Goal: Information Seeking & Learning: Learn about a topic

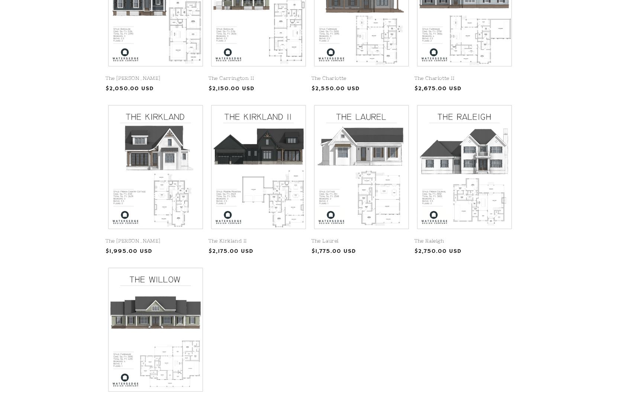
scroll to position [255, 0]
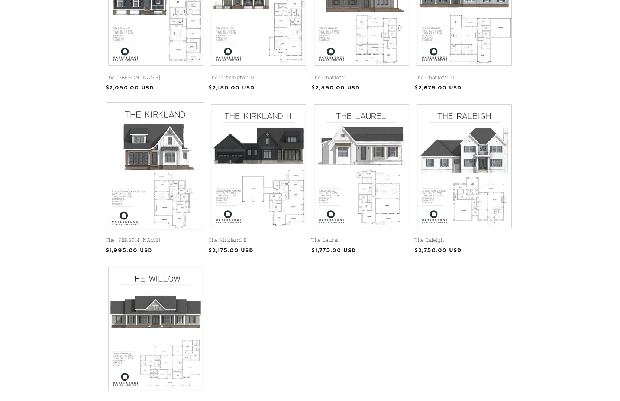
click at [167, 237] on link "The [PERSON_NAME]" at bounding box center [156, 240] width 100 height 6
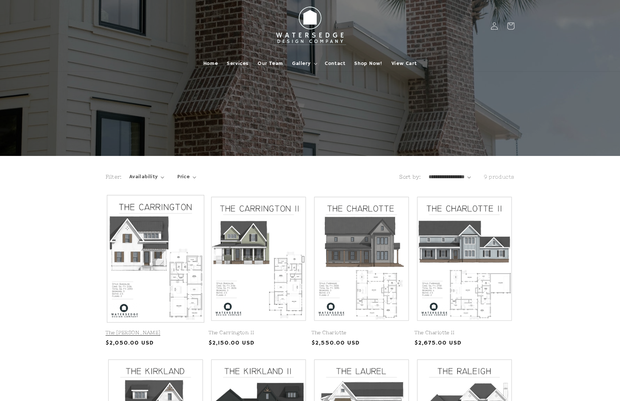
scroll to position [0, 0]
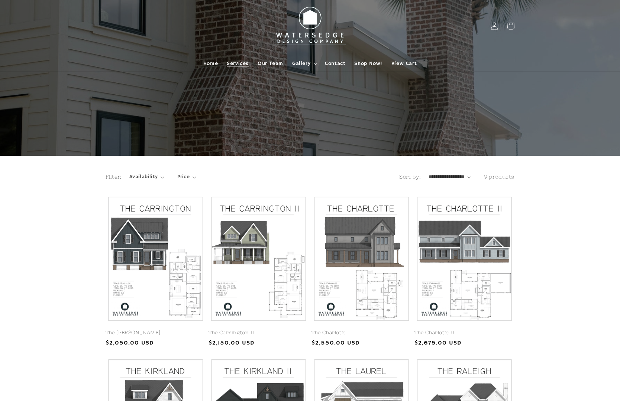
click at [239, 64] on span "Services" at bounding box center [238, 63] width 22 height 7
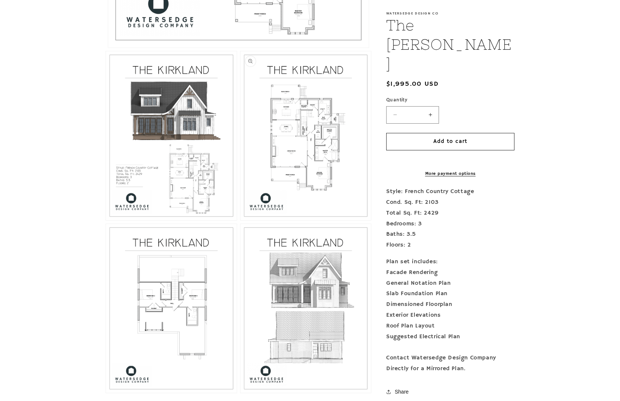
scroll to position [467, 0]
click at [106, 393] on button "Open media 4 in modal" at bounding box center [106, 393] width 0 height 0
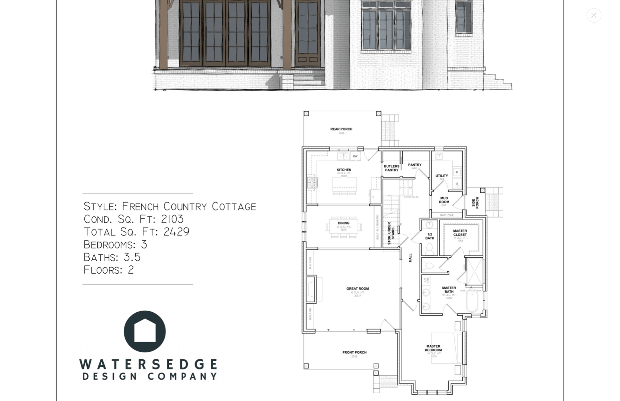
scroll to position [237, 0]
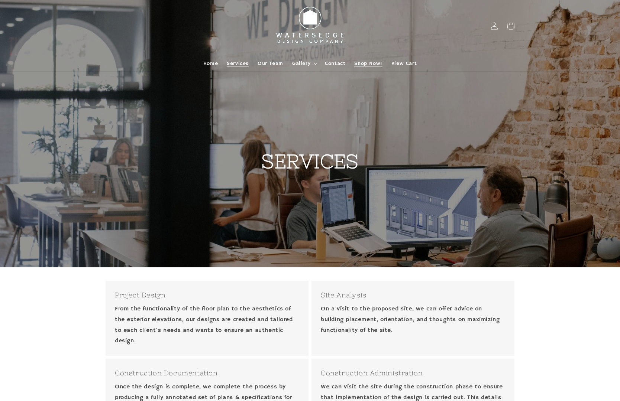
click at [373, 61] on span "Shop Now!" at bounding box center [368, 63] width 28 height 7
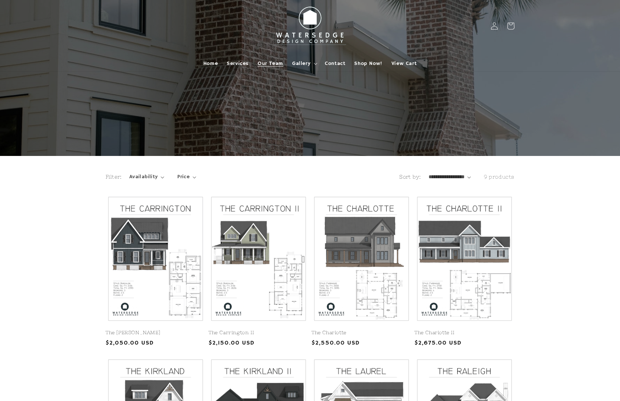
click at [268, 61] on span "Our Team" at bounding box center [270, 63] width 26 height 7
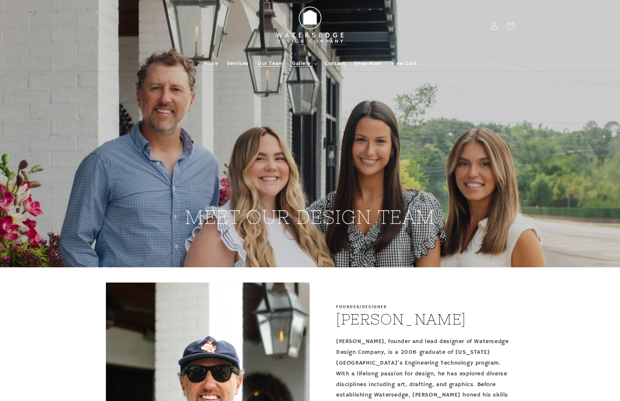
click at [302, 65] on span "Gallery" at bounding box center [301, 63] width 18 height 7
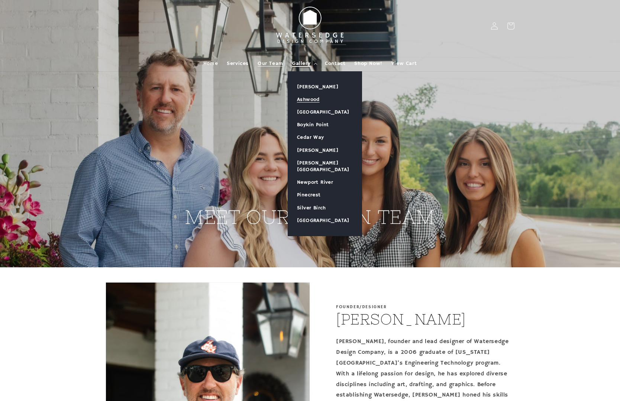
click at [316, 96] on link "Ashwood" at bounding box center [325, 99] width 74 height 13
click at [322, 86] on link "[PERSON_NAME]" at bounding box center [325, 87] width 74 height 13
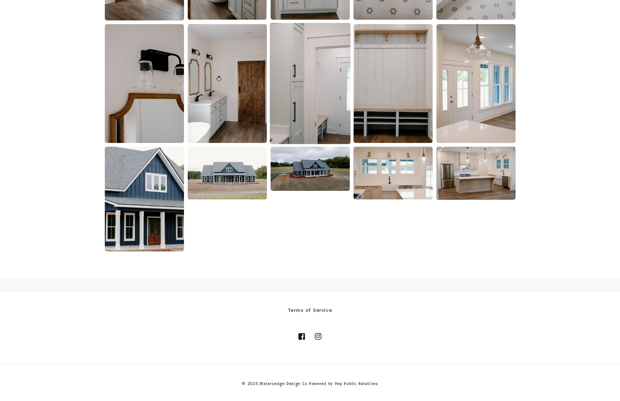
scroll to position [1097, 0]
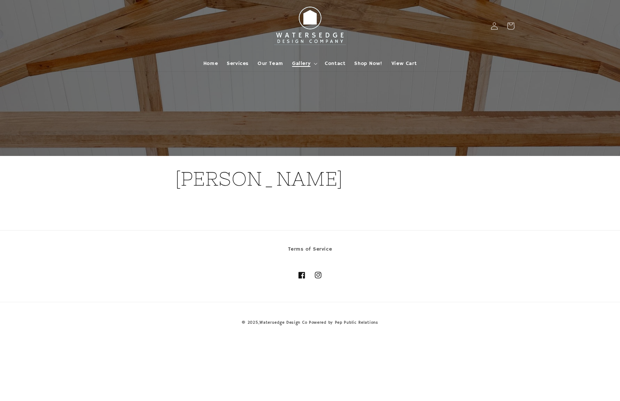
click at [302, 62] on span "Gallery" at bounding box center [301, 63] width 18 height 7
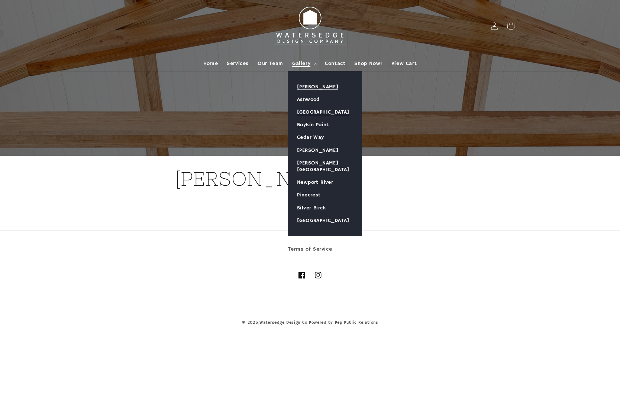
click at [303, 108] on link "[GEOGRAPHIC_DATA]" at bounding box center [325, 112] width 74 height 13
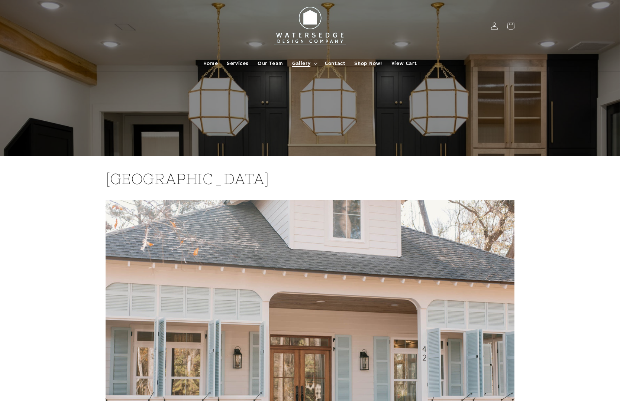
click at [301, 62] on span "Gallery" at bounding box center [301, 63] width 18 height 7
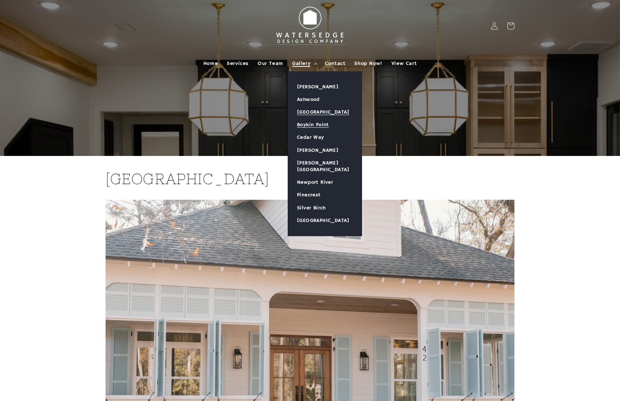
click at [303, 123] on link "Boykin Point" at bounding box center [325, 125] width 74 height 13
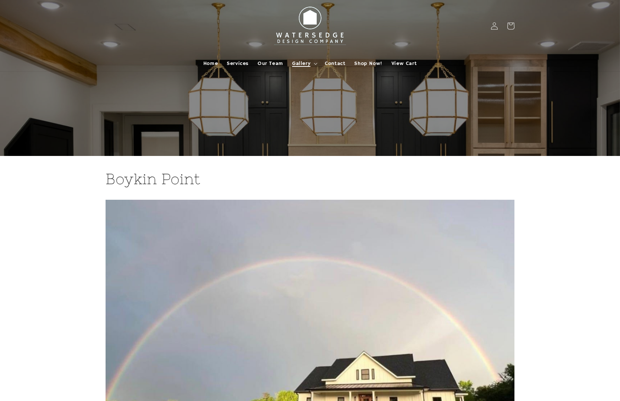
click at [299, 62] on span "Gallery" at bounding box center [301, 63] width 18 height 7
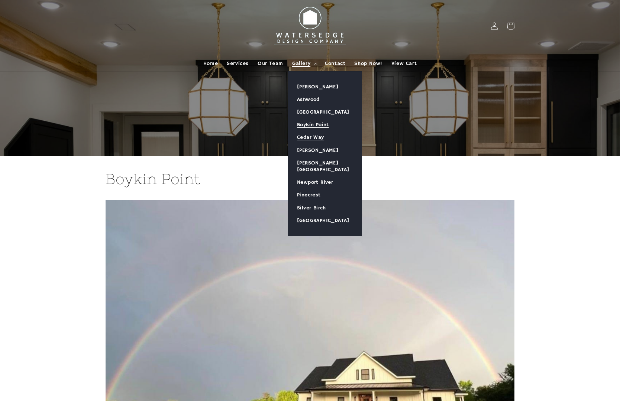
click at [310, 137] on link "Cedar Way" at bounding box center [325, 137] width 74 height 13
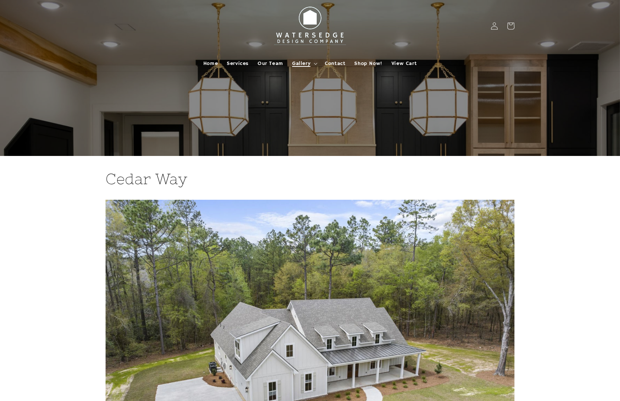
click at [302, 59] on summary "Gallery" at bounding box center [304, 64] width 33 height 16
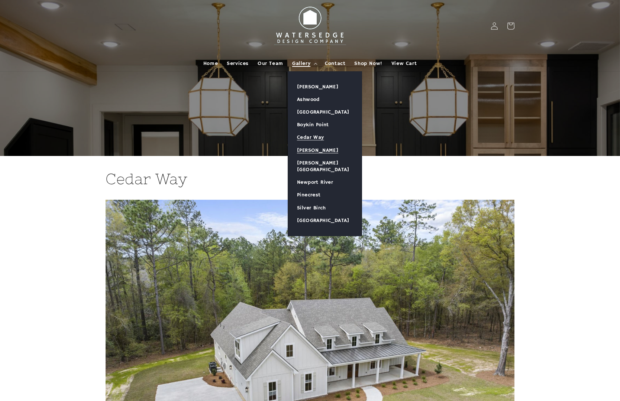
click at [308, 149] on link "[PERSON_NAME]" at bounding box center [325, 150] width 74 height 13
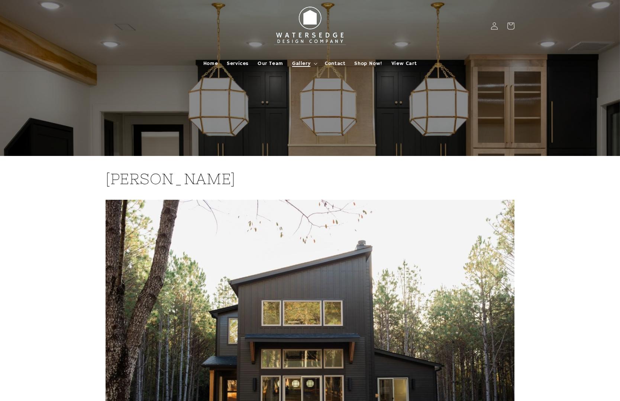
click at [296, 60] on span "Gallery" at bounding box center [301, 63] width 18 height 7
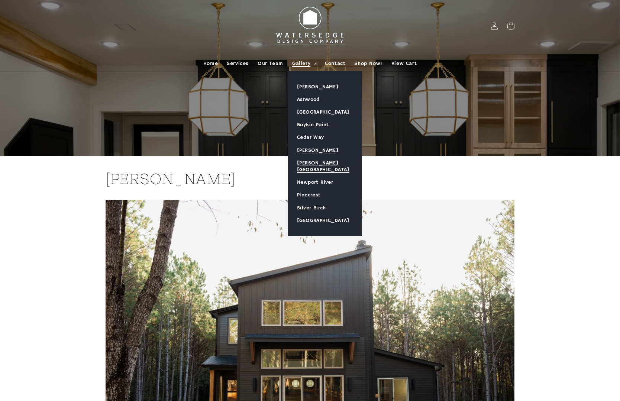
click at [308, 162] on link "[PERSON_NAME][GEOGRAPHIC_DATA]" at bounding box center [325, 166] width 74 height 19
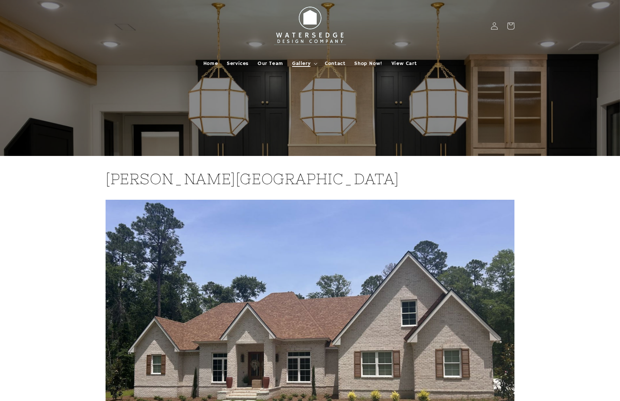
click at [307, 62] on span "Gallery" at bounding box center [301, 63] width 18 height 7
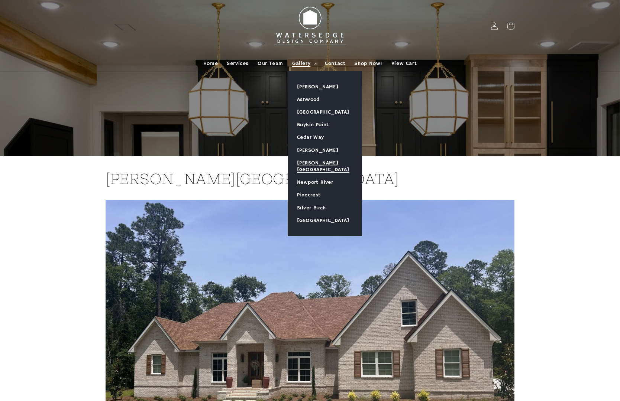
click at [308, 176] on link "Newport River" at bounding box center [325, 182] width 74 height 13
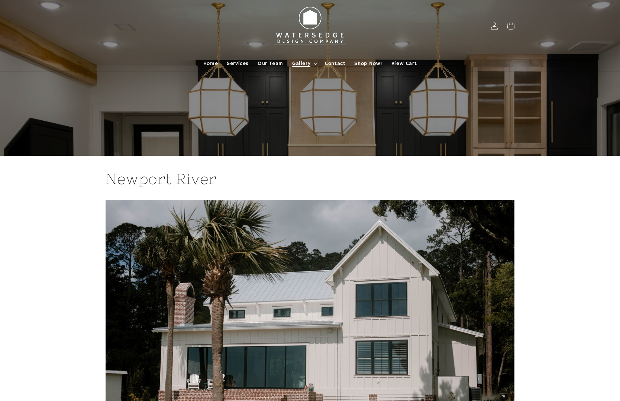
click at [301, 63] on span "Gallery" at bounding box center [301, 63] width 18 height 7
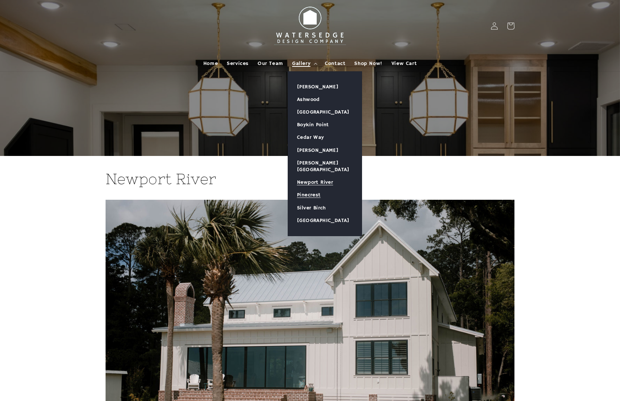
click at [308, 189] on link "Pinecrest" at bounding box center [325, 195] width 74 height 13
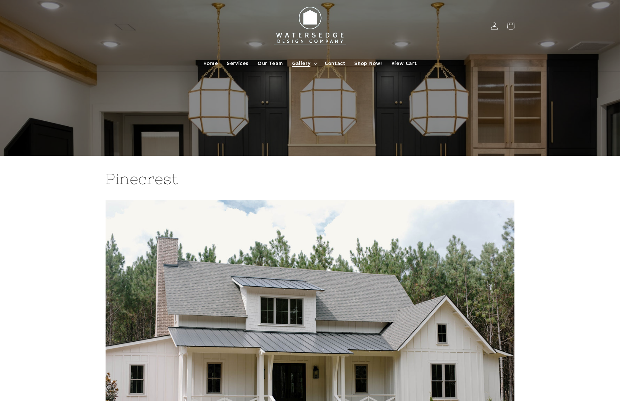
click at [298, 62] on span "Gallery" at bounding box center [301, 63] width 18 height 7
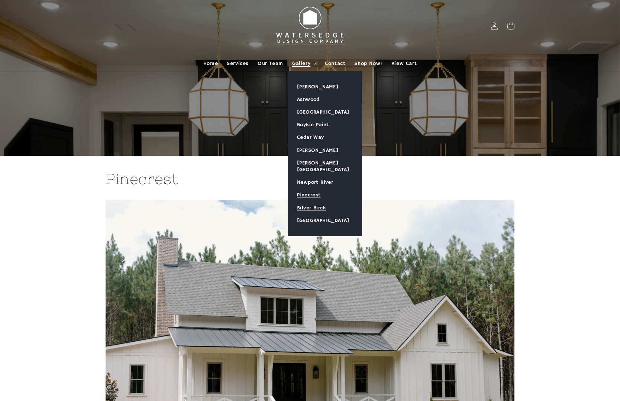
click at [308, 202] on link "Silver Birch" at bounding box center [325, 208] width 74 height 13
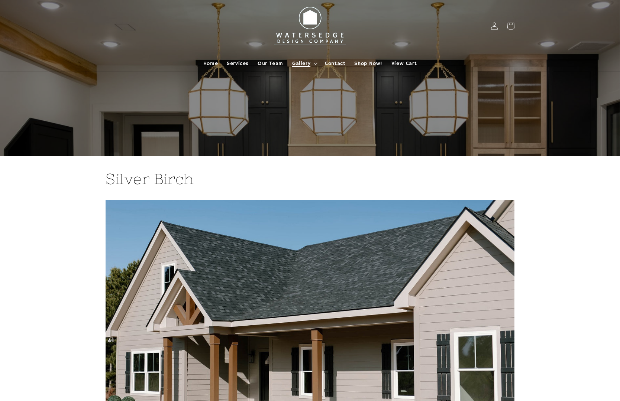
click at [300, 62] on span "Gallery" at bounding box center [301, 63] width 18 height 7
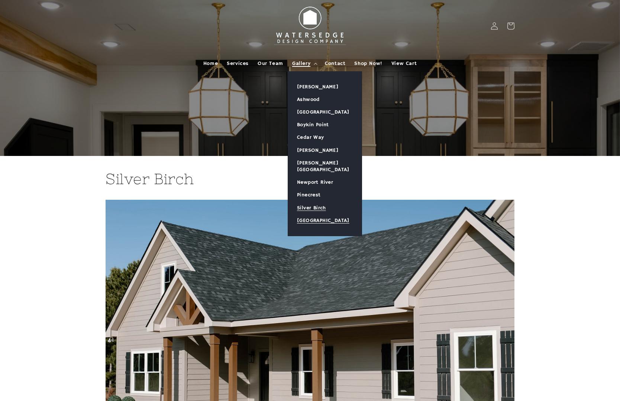
click at [308, 214] on link "[GEOGRAPHIC_DATA]" at bounding box center [325, 220] width 74 height 13
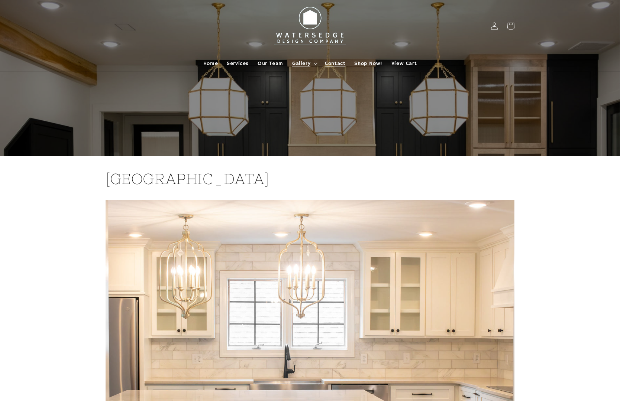
click at [334, 63] on span "Contact" at bounding box center [335, 63] width 20 height 7
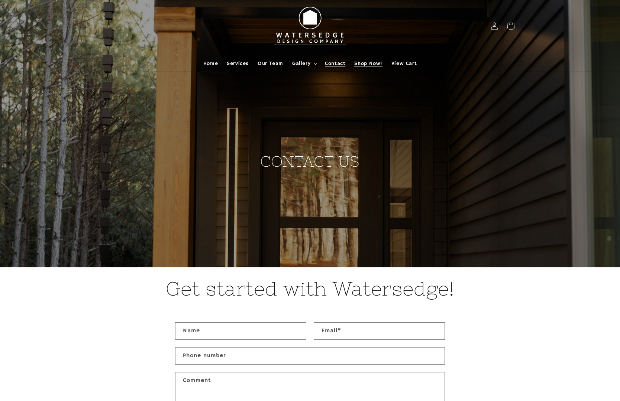
scroll to position [0, 0]
click at [358, 63] on span "Shop Now!" at bounding box center [368, 63] width 28 height 7
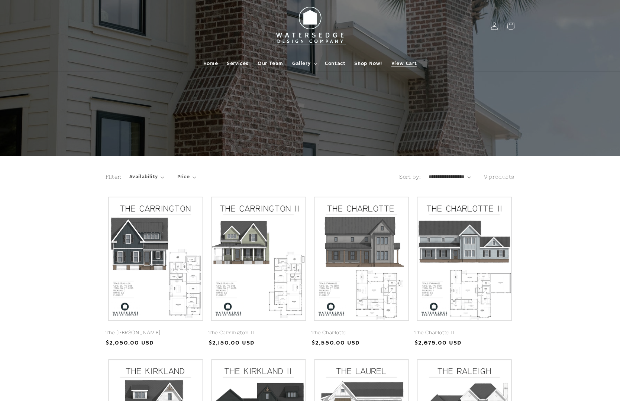
click at [407, 61] on span "View Cart" at bounding box center [403, 63] width 25 height 7
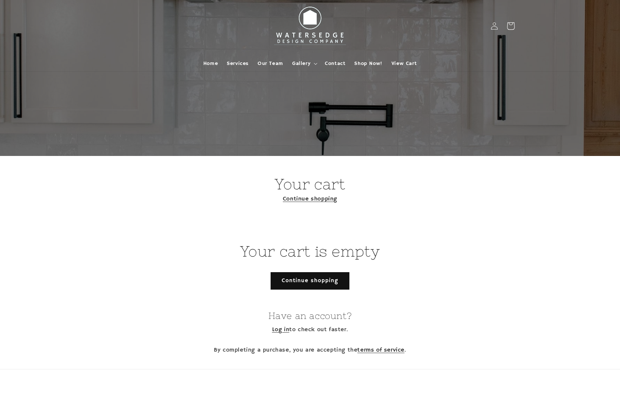
click at [512, 26] on icon at bounding box center [510, 25] width 17 height 17
click at [495, 29] on icon at bounding box center [494, 26] width 8 height 8
click at [356, 61] on span "Shop Now!" at bounding box center [368, 63] width 28 height 7
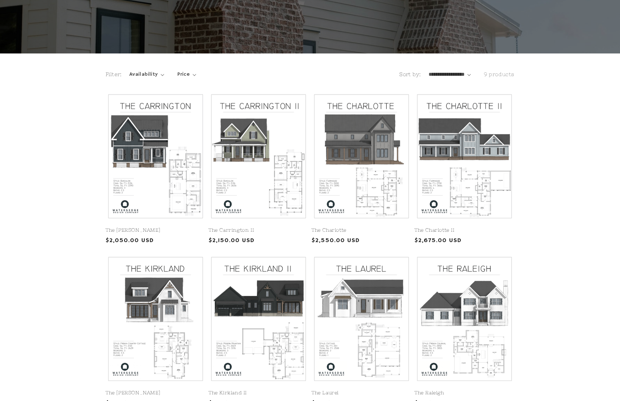
scroll to position [95, 0]
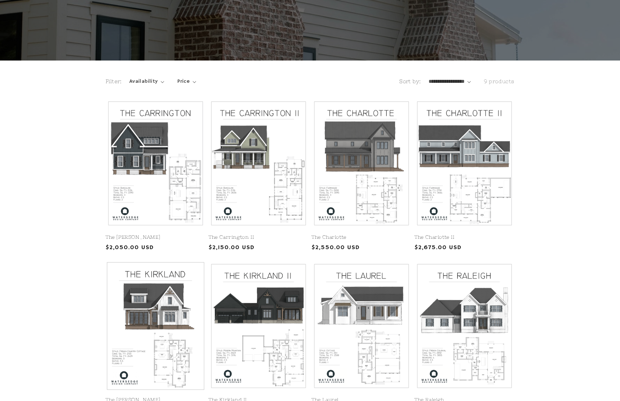
click at [174, 397] on link "The [PERSON_NAME]" at bounding box center [156, 400] width 100 height 6
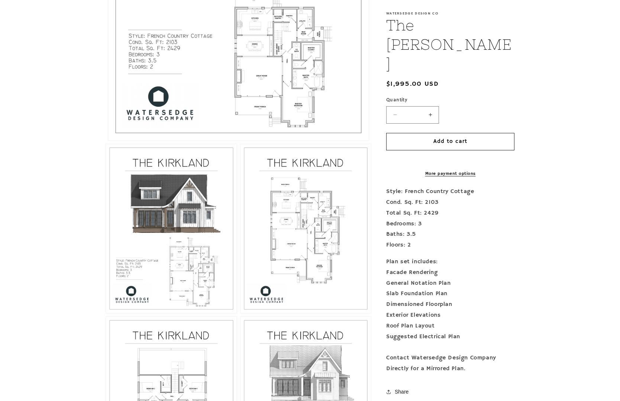
scroll to position [385, 0]
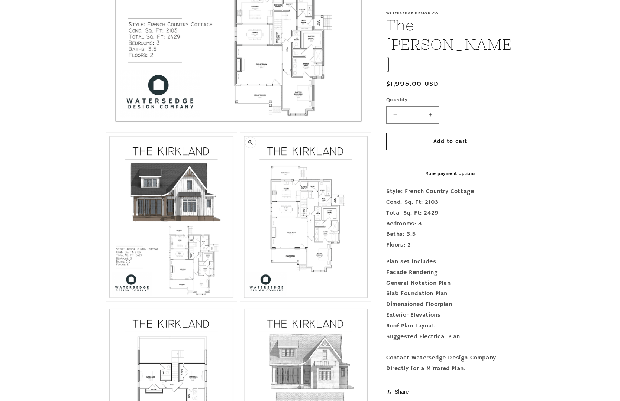
click at [240, 302] on button "Open media 3 in modal" at bounding box center [240, 302] width 0 height 0
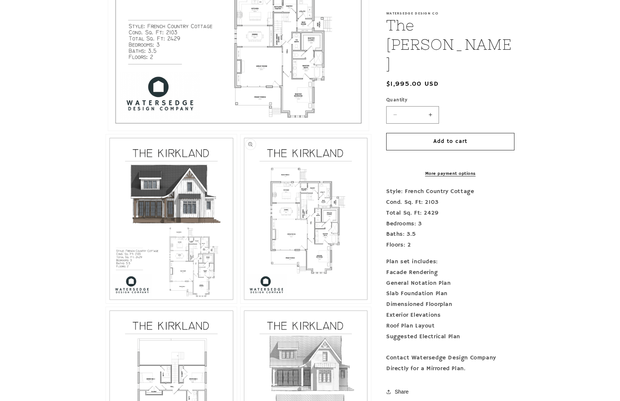
scroll to position [384, 0]
click at [240, 303] on button "Open media 3 in modal" at bounding box center [240, 303] width 0 height 0
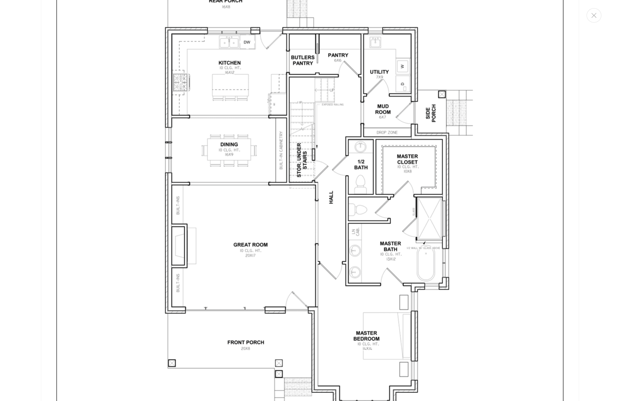
scroll to position [1577, 0]
